Goal: Obtain resource: Obtain resource

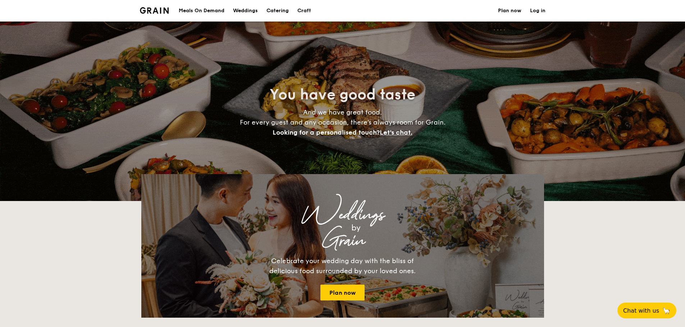
select select
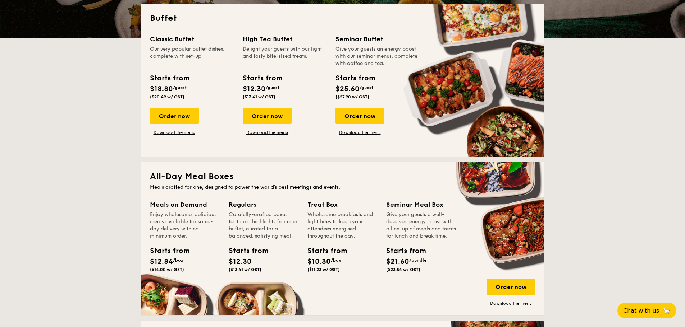
scroll to position [163, 0]
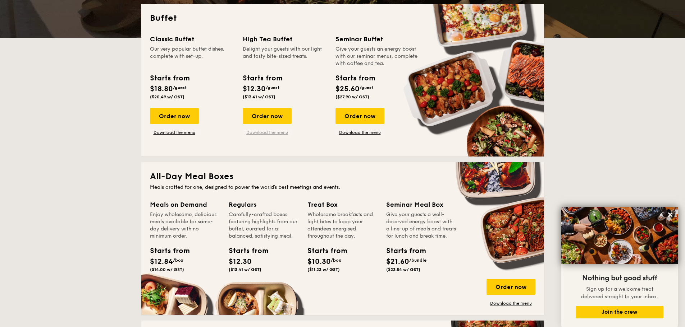
click at [273, 134] on link "Download the menu" at bounding box center [267, 133] width 49 height 6
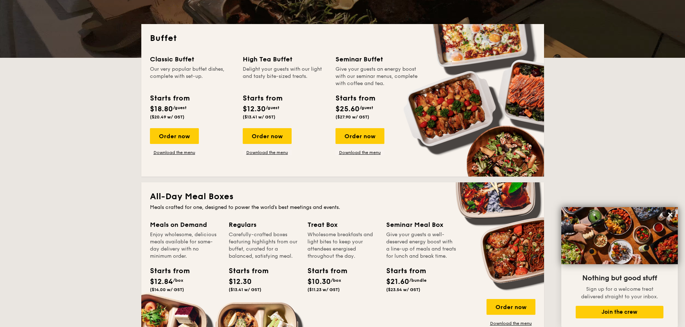
scroll to position [0, 0]
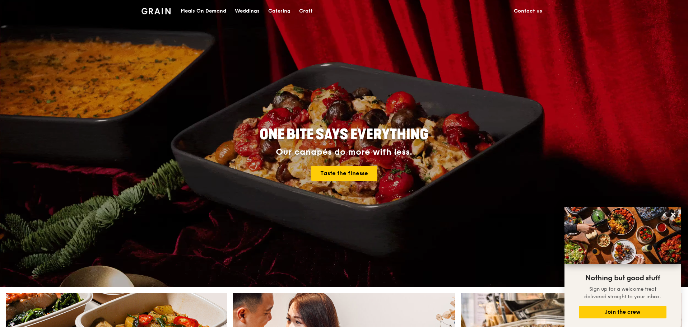
click at [284, 16] on div "Catering" at bounding box center [279, 11] width 22 height 22
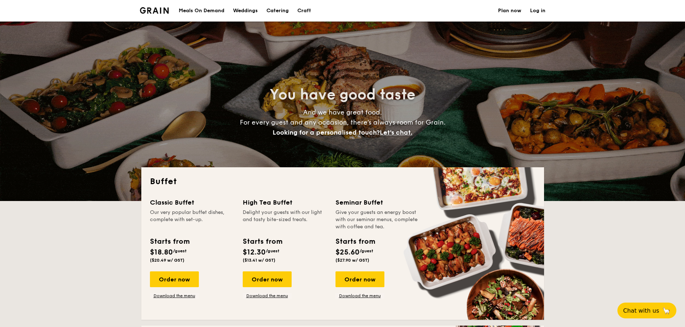
select select
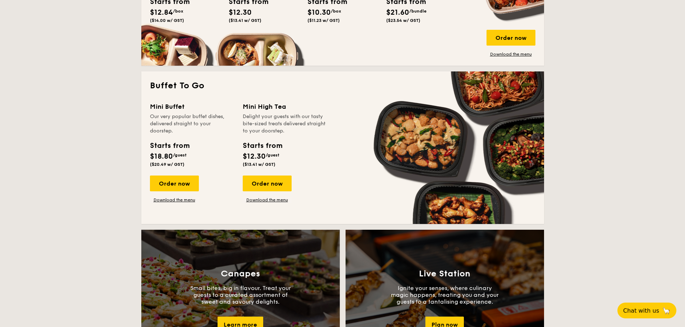
scroll to position [433, 0]
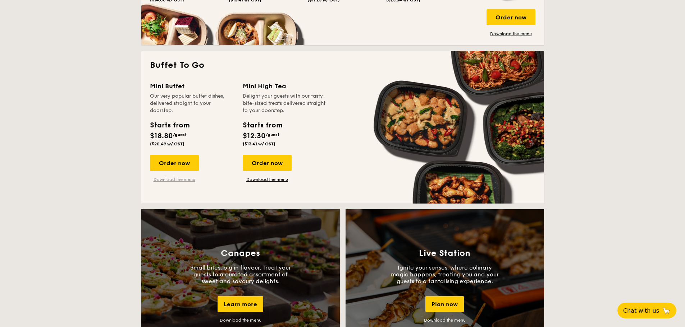
click at [192, 181] on link "Download the menu" at bounding box center [174, 180] width 49 height 6
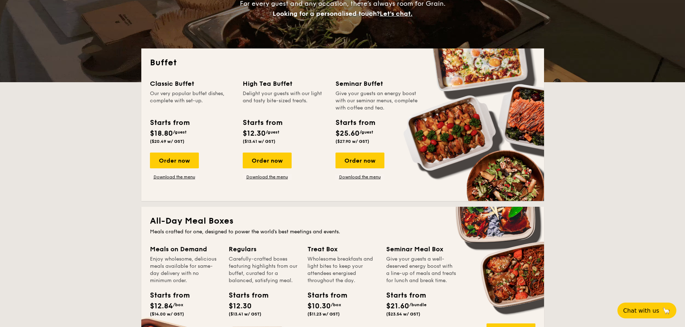
scroll to position [118, 0]
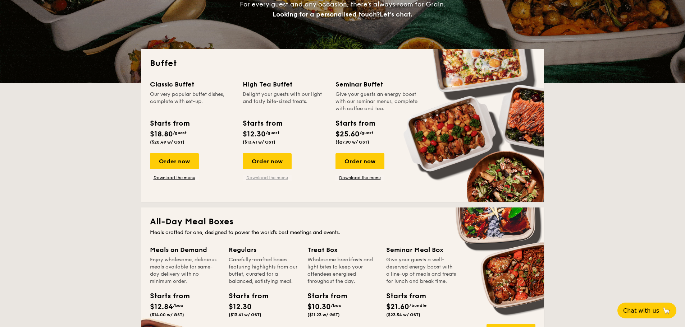
click at [274, 177] on link "Download the menu" at bounding box center [267, 178] width 49 height 6
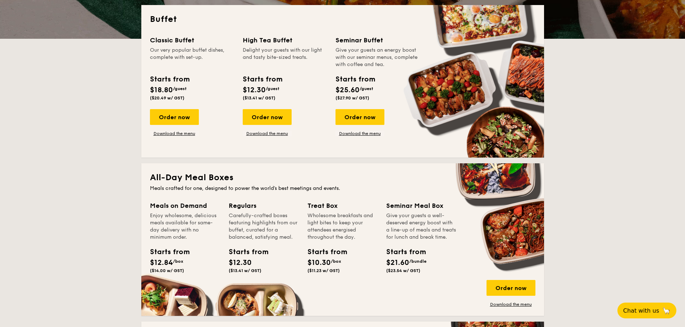
scroll to position [155, 0]
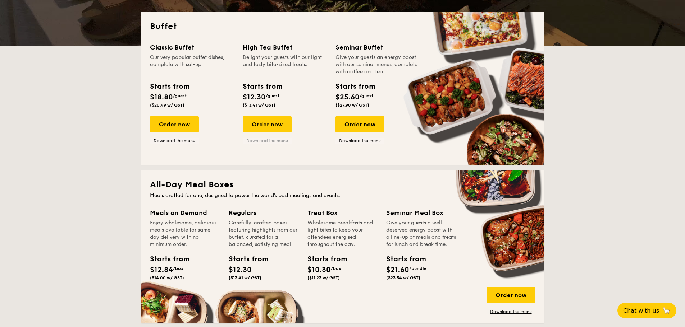
click at [264, 141] on link "Download the menu" at bounding box center [267, 141] width 49 height 6
